Goal: Transaction & Acquisition: Purchase product/service

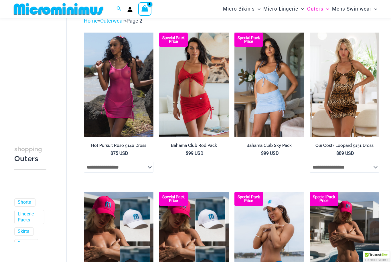
scroll to position [31, 0]
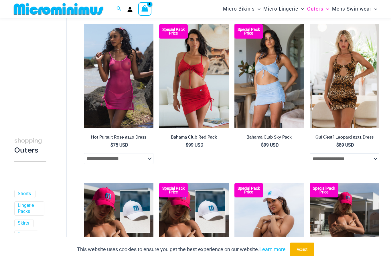
click at [314, 9] on span "Outers" at bounding box center [315, 9] width 16 height 15
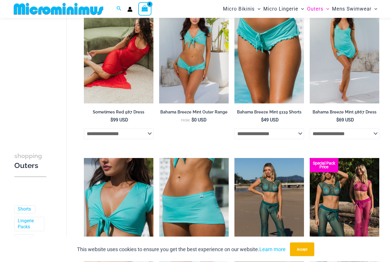
scroll to position [91, 0]
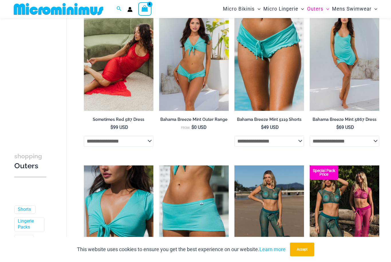
click at [84, 7] on img at bounding box center [84, 7] width 0 height 0
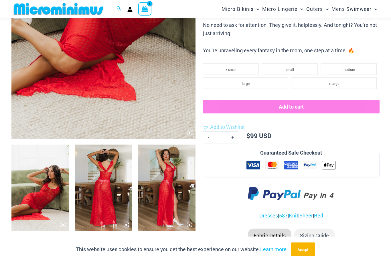
click at [79, 71] on img at bounding box center [103, 2] width 184 height 276
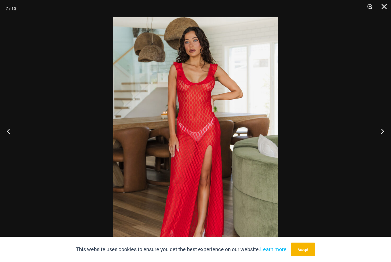
click at [75, 71] on div at bounding box center [195, 131] width 391 height 262
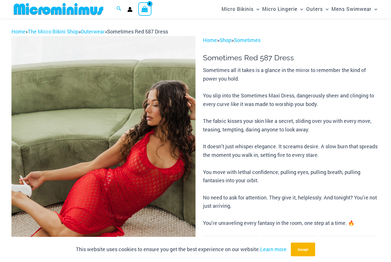
scroll to position [0, 0]
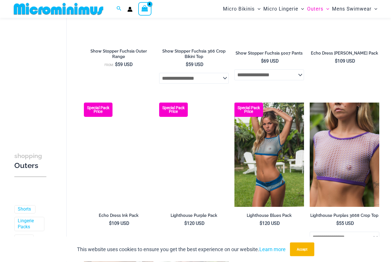
scroll to position [641, 0]
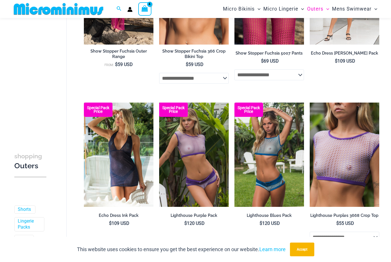
click at [84, 103] on img at bounding box center [84, 103] width 0 height 0
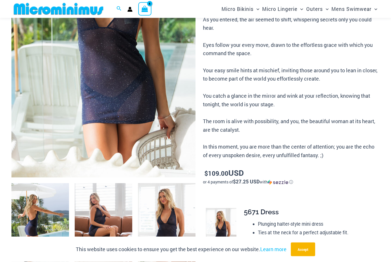
scroll to position [146, 0]
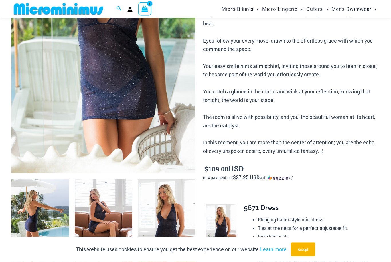
click at [83, 104] on img at bounding box center [103, 36] width 184 height 276
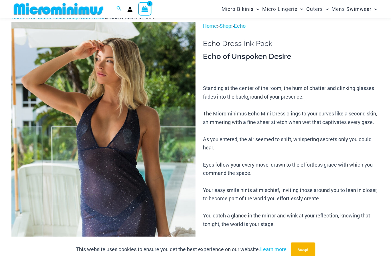
scroll to position [19, 0]
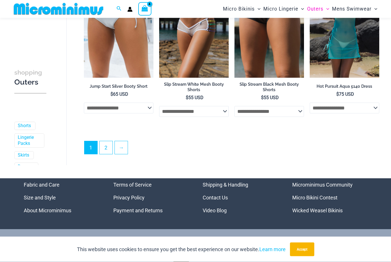
scroll to position [1251, 0]
click at [108, 146] on link "2" at bounding box center [105, 147] width 13 height 13
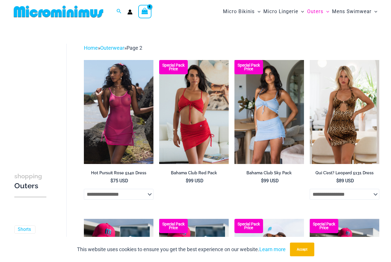
click at [84, 60] on img at bounding box center [84, 60] width 0 height 0
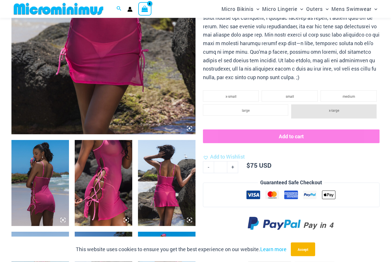
scroll to position [200, 0]
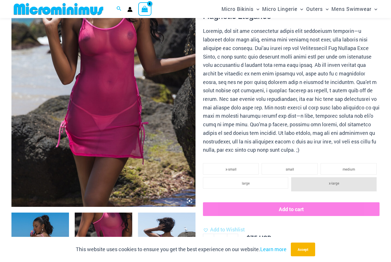
scroll to position [104, 0]
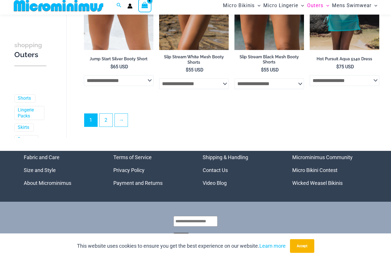
scroll to position [1275, 0]
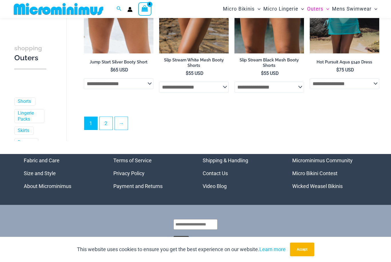
click at [108, 122] on link "2" at bounding box center [105, 123] width 13 height 13
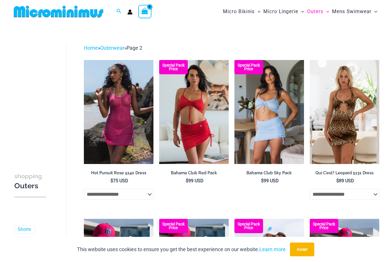
click at [237, 10] on span "Micro Bikinis" at bounding box center [239, 11] width 32 height 15
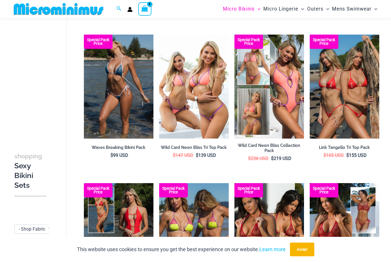
scroll to position [166, 0]
